Goal: Leave review/rating

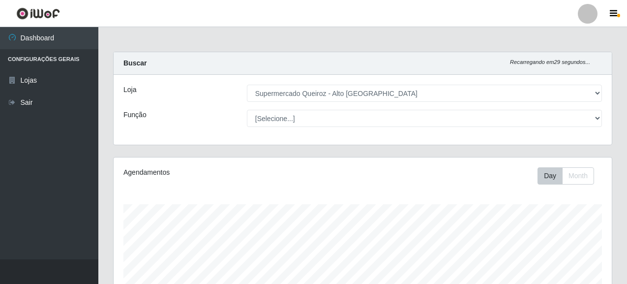
select select "496"
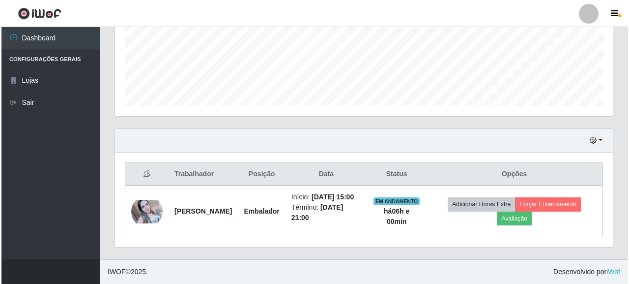
scroll to position [204, 498]
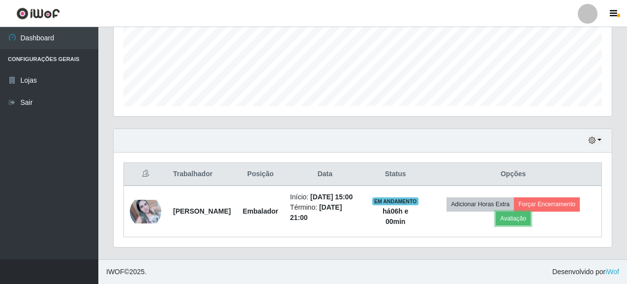
click at [531, 212] on button "Avaliação" at bounding box center [513, 218] width 35 height 14
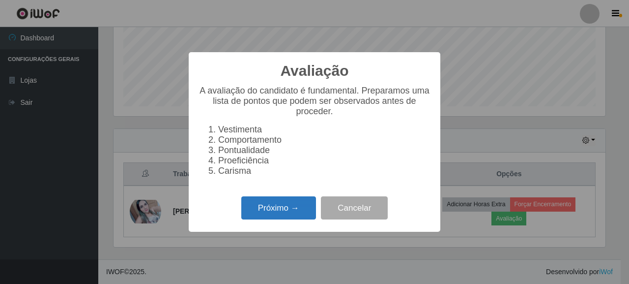
click at [294, 217] on button "Próximo →" at bounding box center [278, 207] width 75 height 23
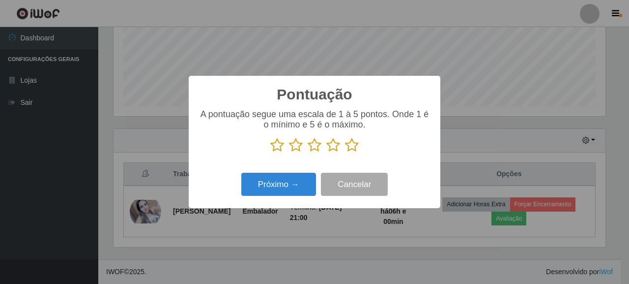
click at [350, 147] on icon at bounding box center [352, 145] width 14 height 15
click at [345, 152] on input "radio" at bounding box center [345, 152] width 0 height 0
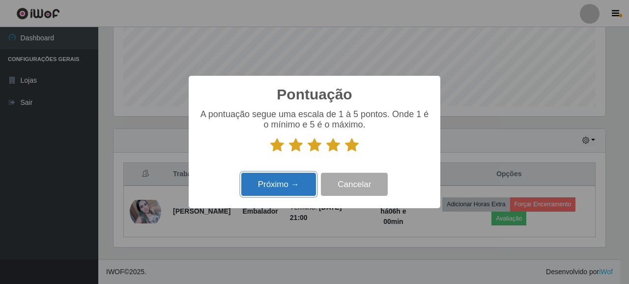
click at [293, 187] on button "Próximo →" at bounding box center [278, 184] width 75 height 23
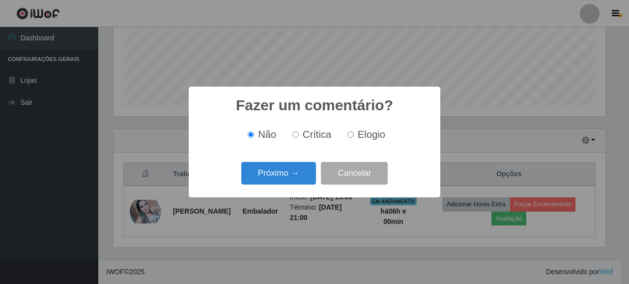
click at [353, 133] on input "Elogio" at bounding box center [351, 134] width 6 height 6
radio input "true"
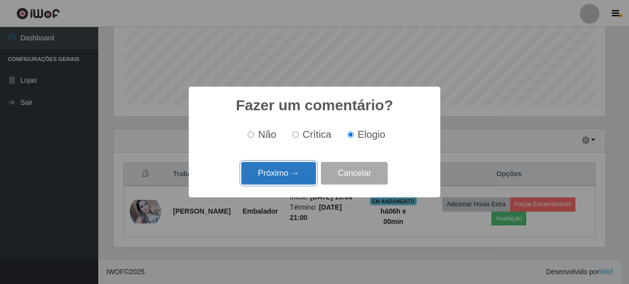
click at [271, 174] on button "Próximo →" at bounding box center [278, 173] width 75 height 23
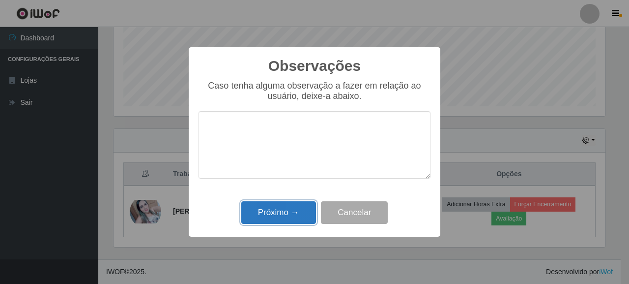
click at [299, 209] on button "Próximo →" at bounding box center [278, 212] width 75 height 23
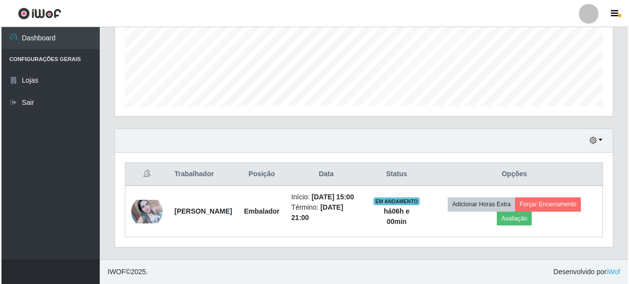
scroll to position [204, 498]
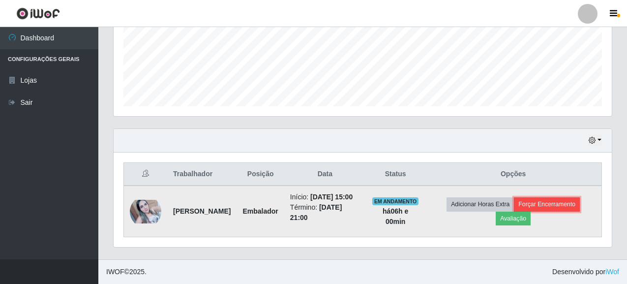
click at [572, 199] on button "Forçar Encerramento" at bounding box center [547, 204] width 66 height 14
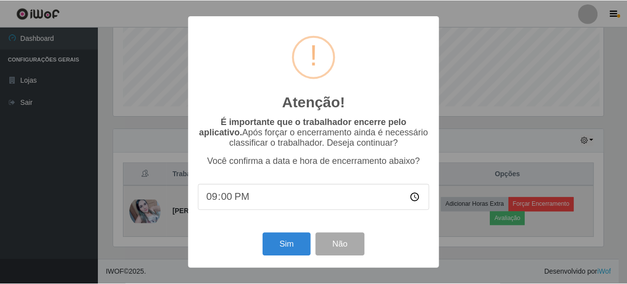
scroll to position [204, 492]
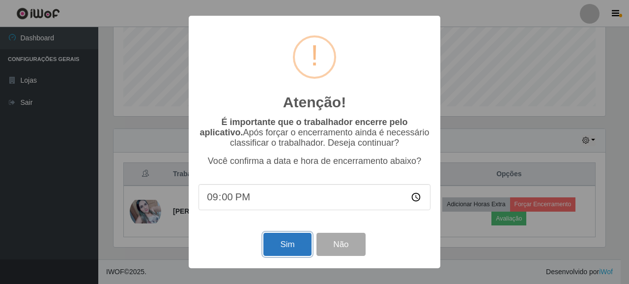
click at [283, 249] on button "Sim" at bounding box center [288, 244] width 48 height 23
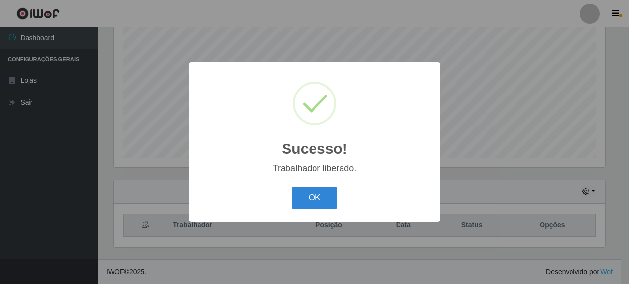
click at [337, 208] on div "OK Cancel" at bounding box center [315, 197] width 232 height 28
click at [334, 192] on button "OK" at bounding box center [315, 197] width 46 height 23
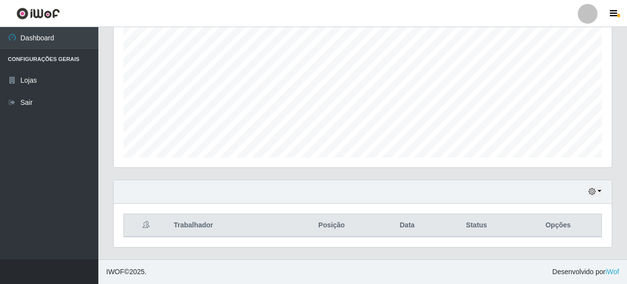
scroll to position [204, 498]
